Goal: Task Accomplishment & Management: Manage account settings

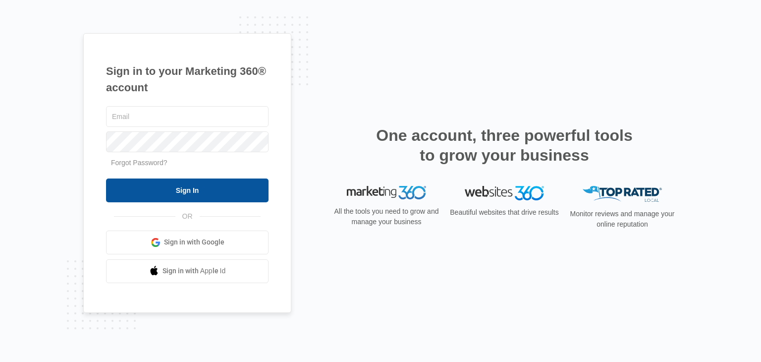
type input "[EMAIL_ADDRESS][DOMAIN_NAME]"
click at [189, 201] on input "Sign In" at bounding box center [187, 190] width 163 height 24
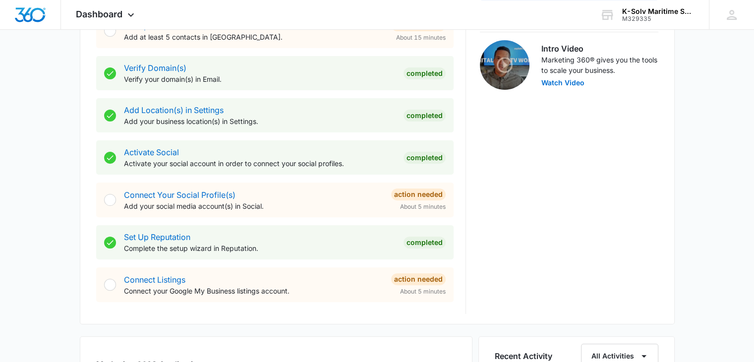
scroll to position [311, 0]
click at [346, 167] on p "Activate your social account in order to connect your social profiles." at bounding box center [260, 163] width 272 height 10
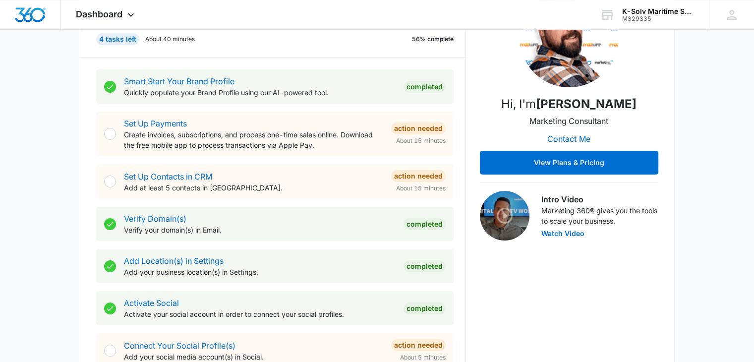
scroll to position [158, 0]
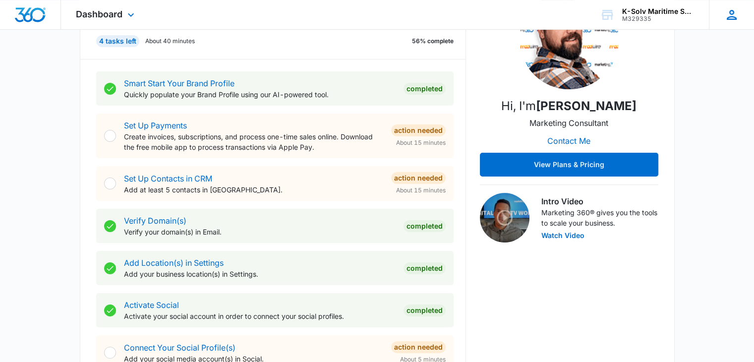
click at [734, 15] on icon at bounding box center [731, 14] width 15 height 15
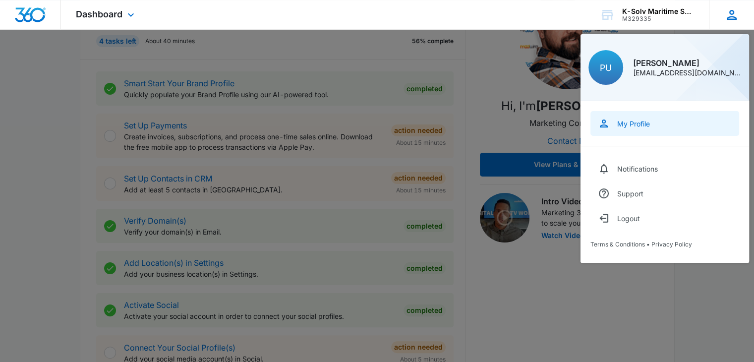
click at [679, 122] on link "My Profile" at bounding box center [664, 123] width 149 height 25
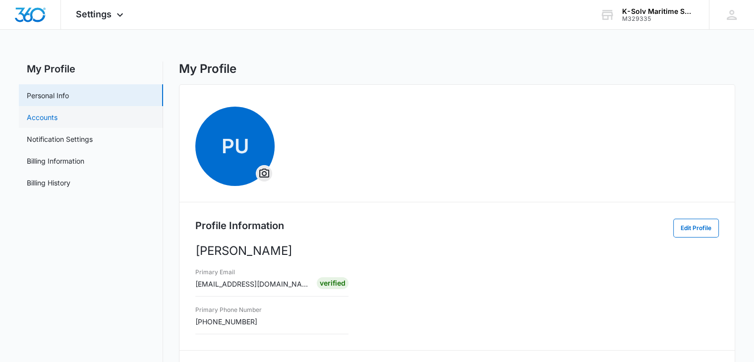
click at [58, 121] on link "Accounts" at bounding box center [42, 117] width 31 height 10
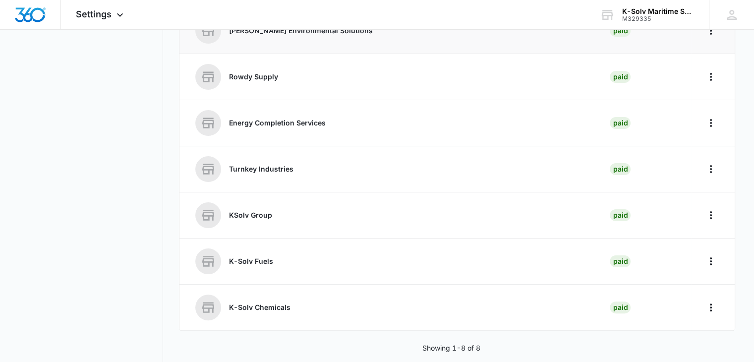
scroll to position [192, 0]
click at [713, 308] on icon "Home" at bounding box center [711, 308] width 12 height 12
click at [95, 240] on nav "My Profile Personal Info Accounts Notification Settings Billing Information Bil…" at bounding box center [91, 117] width 144 height 497
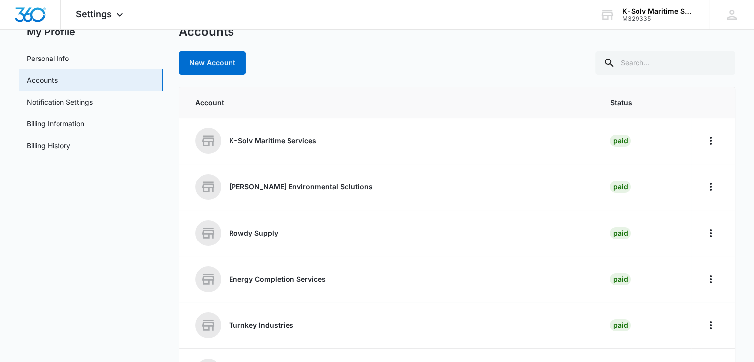
scroll to position [12, 0]
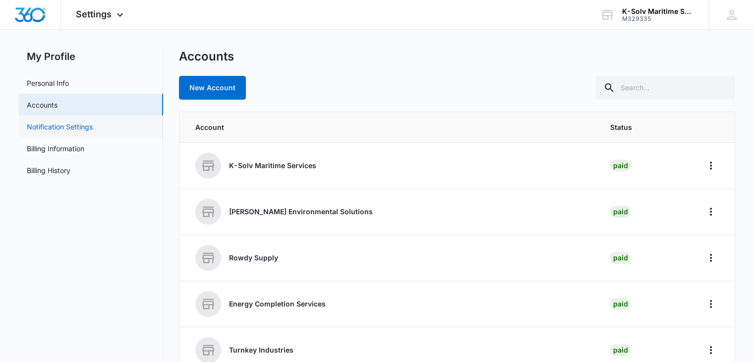
click at [73, 125] on link "Notification Settings" at bounding box center [60, 126] width 66 height 10
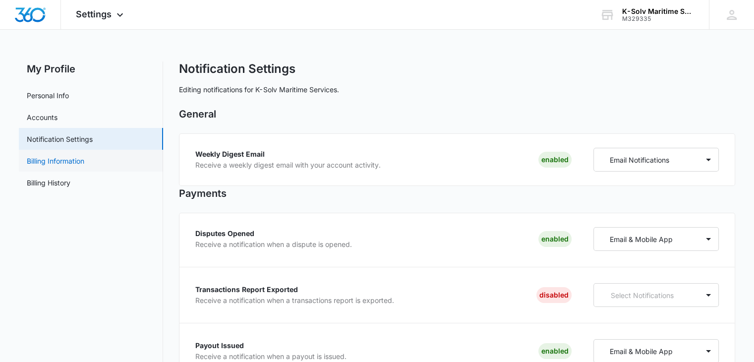
click at [65, 156] on link "Billing Information" at bounding box center [56, 161] width 58 height 10
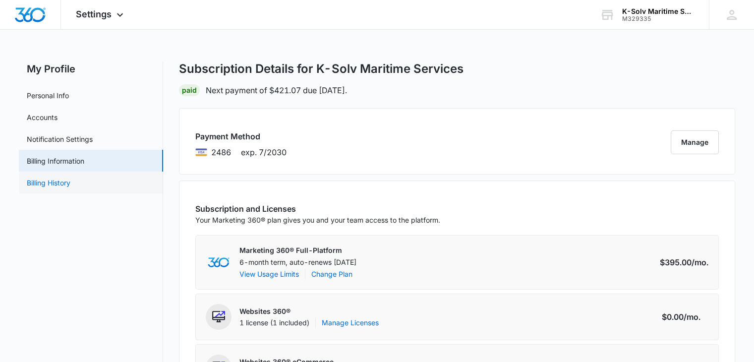
click at [69, 184] on link "Billing History" at bounding box center [49, 182] width 44 height 10
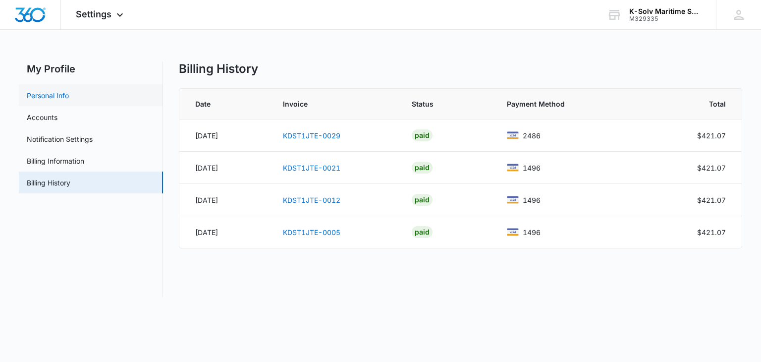
click at [65, 96] on link "Personal Info" at bounding box center [48, 95] width 42 height 10
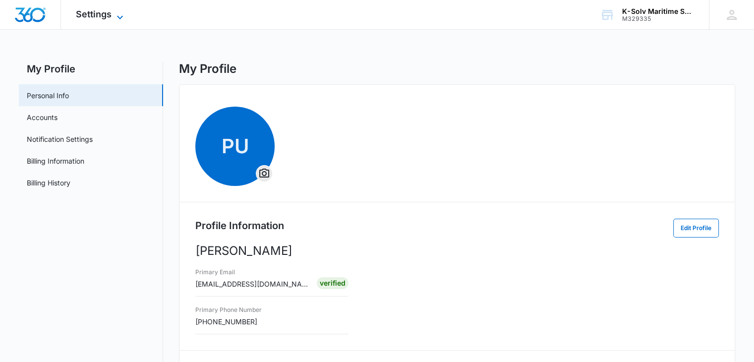
click at [120, 10] on div "Settings Apps Reputation Websites Forms CRM Email Social Payments POS Content A…" at bounding box center [101, 14] width 80 height 29
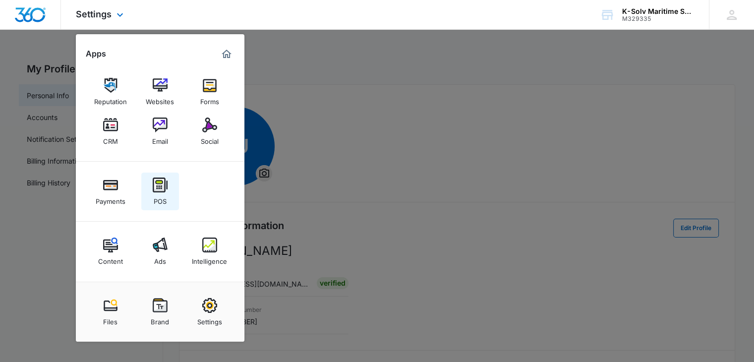
click at [174, 192] on link "POS" at bounding box center [160, 192] width 38 height 38
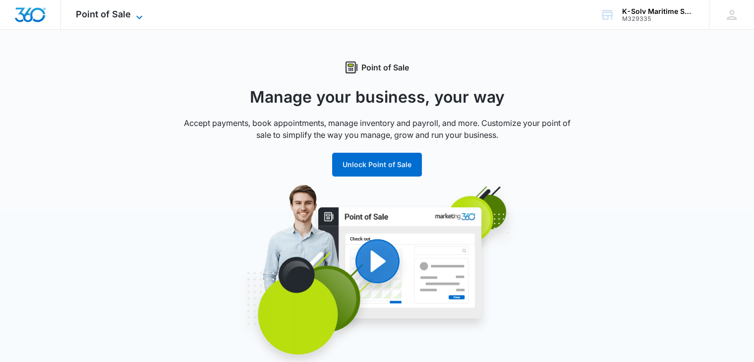
click at [120, 18] on span "Point of Sale" at bounding box center [103, 14] width 55 height 10
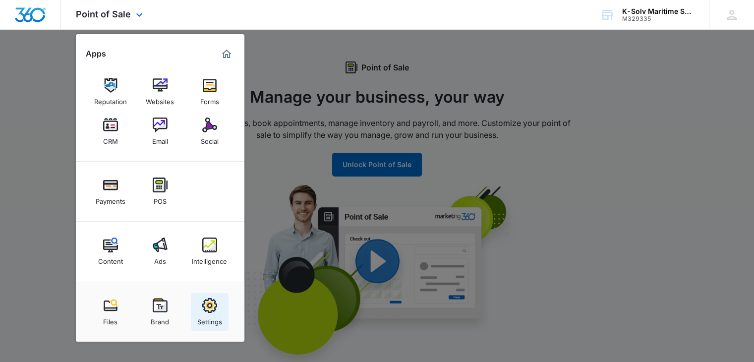
click at [194, 319] on link "Settings" at bounding box center [210, 312] width 38 height 38
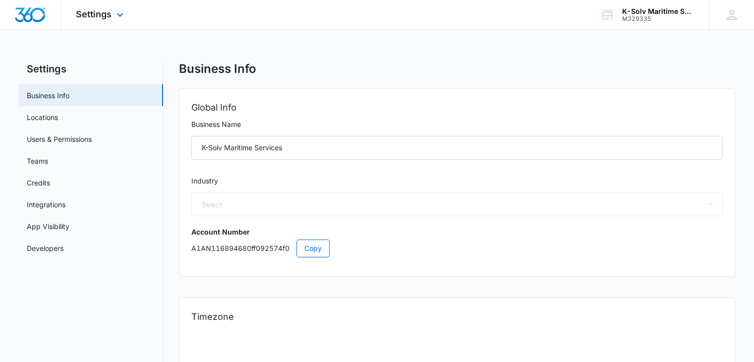
select select "33"
select select "US"
select select "America/Denver"
click at [48, 134] on link "Users & Permissions" at bounding box center [59, 139] width 65 height 10
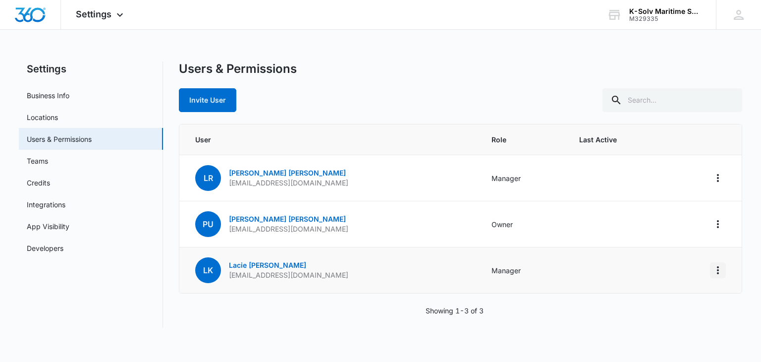
click at [718, 268] on icon "Actions" at bounding box center [718, 270] width 12 height 12
click at [480, 271] on td "Manager" at bounding box center [524, 270] width 88 height 46
click at [254, 264] on link "Lacie Kinkaid" at bounding box center [267, 265] width 77 height 8
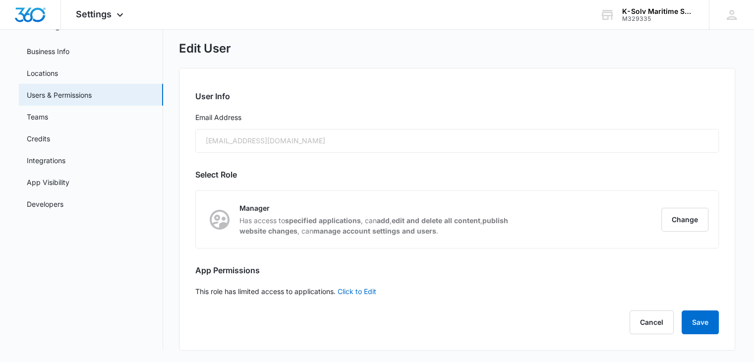
scroll to position [44, 0]
click at [682, 212] on button "Change" at bounding box center [684, 220] width 47 height 24
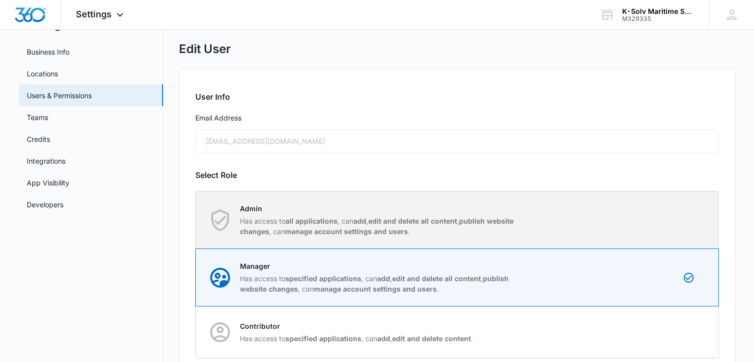
click at [457, 205] on p "Admin" at bounding box center [379, 208] width 279 height 10
click at [196, 220] on input "Admin Has access to all applications , can add , edit and delete all content , …" at bounding box center [196, 220] width 0 height 0
radio input "true"
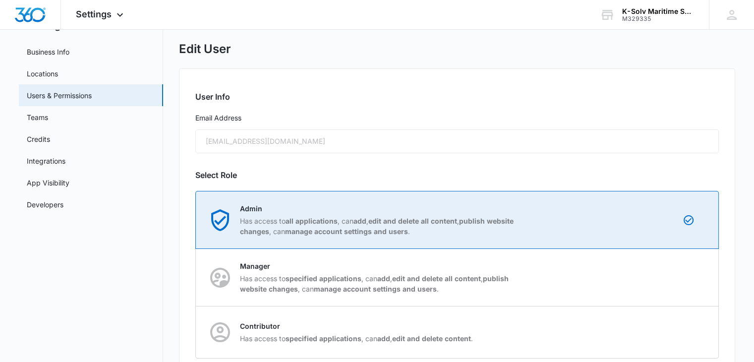
scroll to position [154, 0]
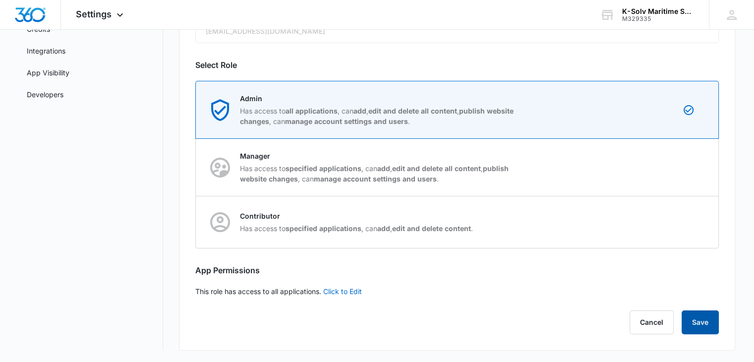
click at [695, 321] on button "Save" at bounding box center [700, 322] width 37 height 24
